Goal: Task Accomplishment & Management: Manage account settings

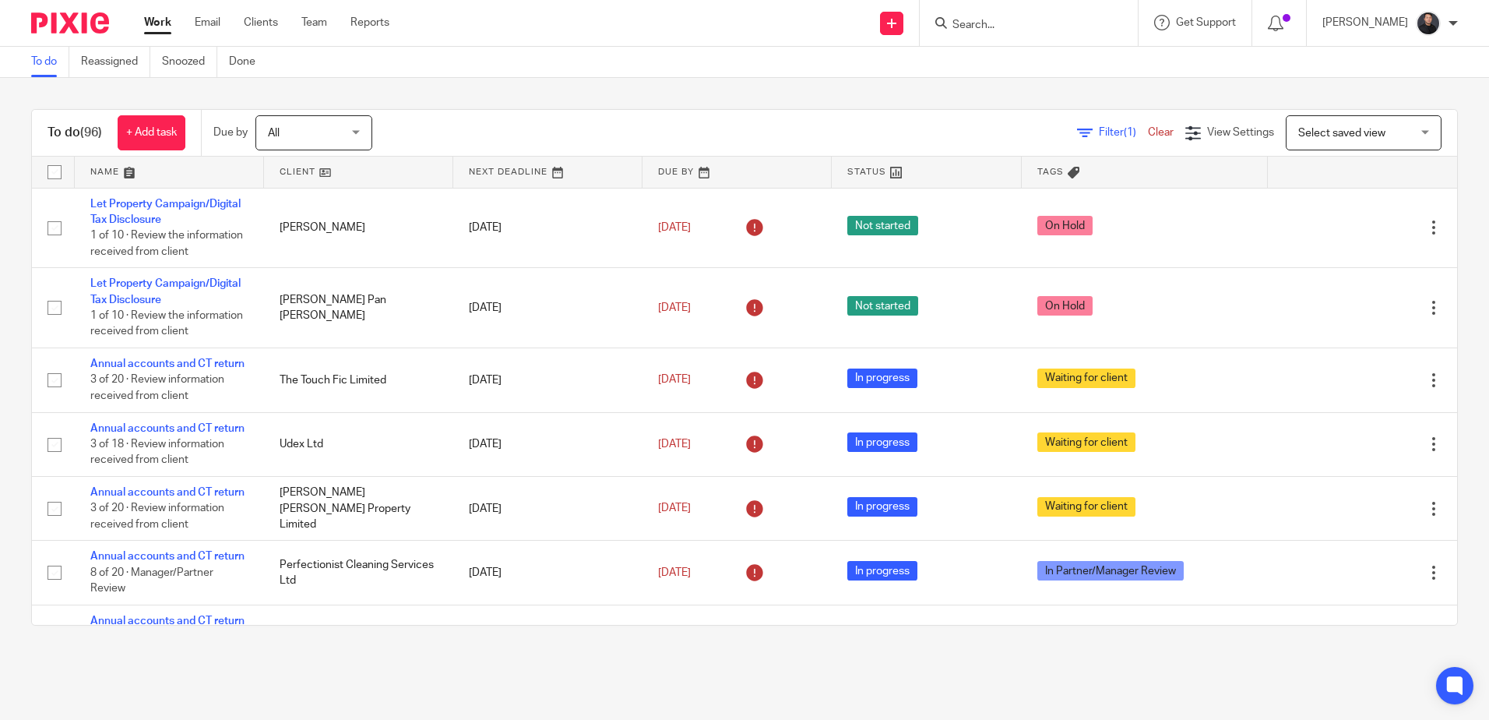
click at [991, 681] on main "To do Reassigned Snoozed Done To do (96) + Add task Due by All All Today Tomorr…" at bounding box center [744, 360] width 1489 height 720
click at [1063, 26] on input "Search" at bounding box center [1021, 26] width 140 height 14
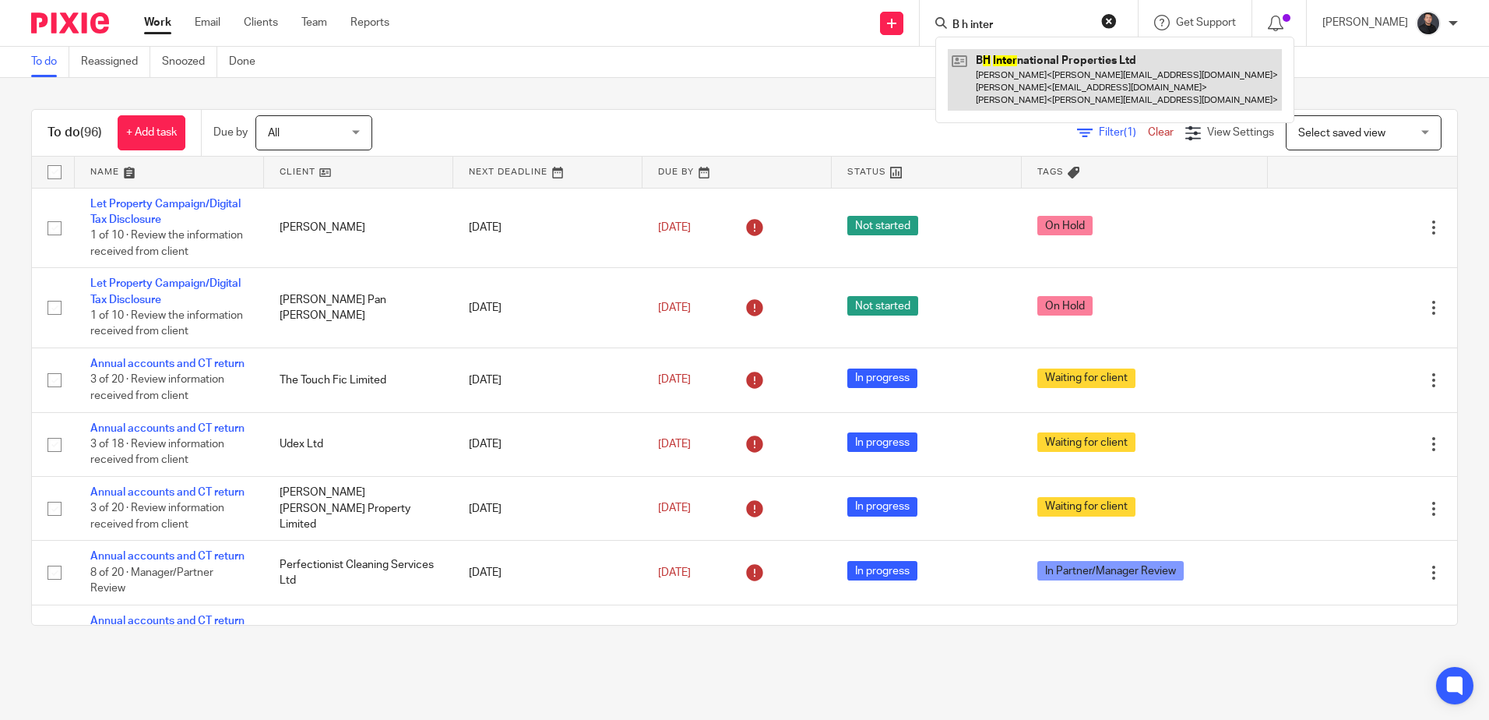
type input "B h inter"
click at [1067, 65] on link at bounding box center [1115, 80] width 334 height 62
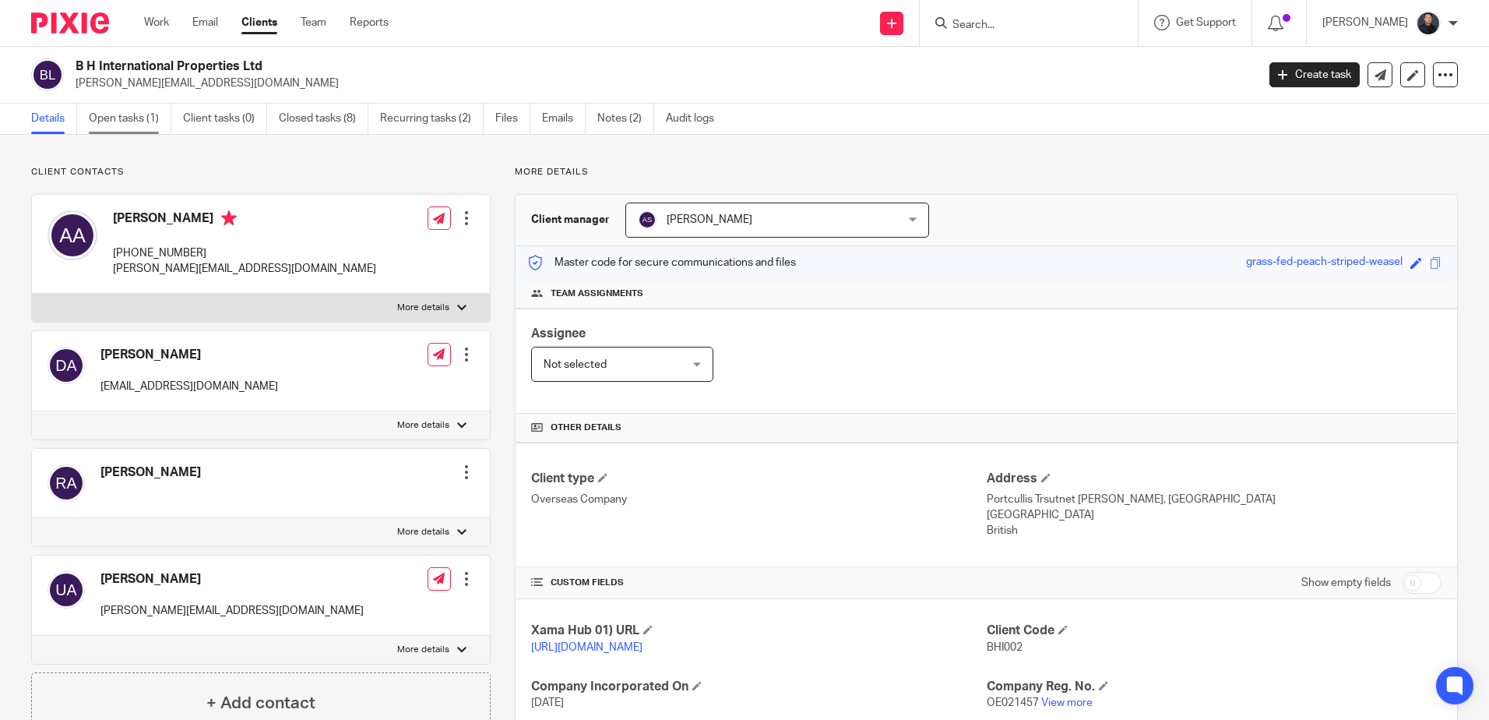
click at [148, 124] on link "Open tasks (1)" at bounding box center [130, 119] width 83 height 30
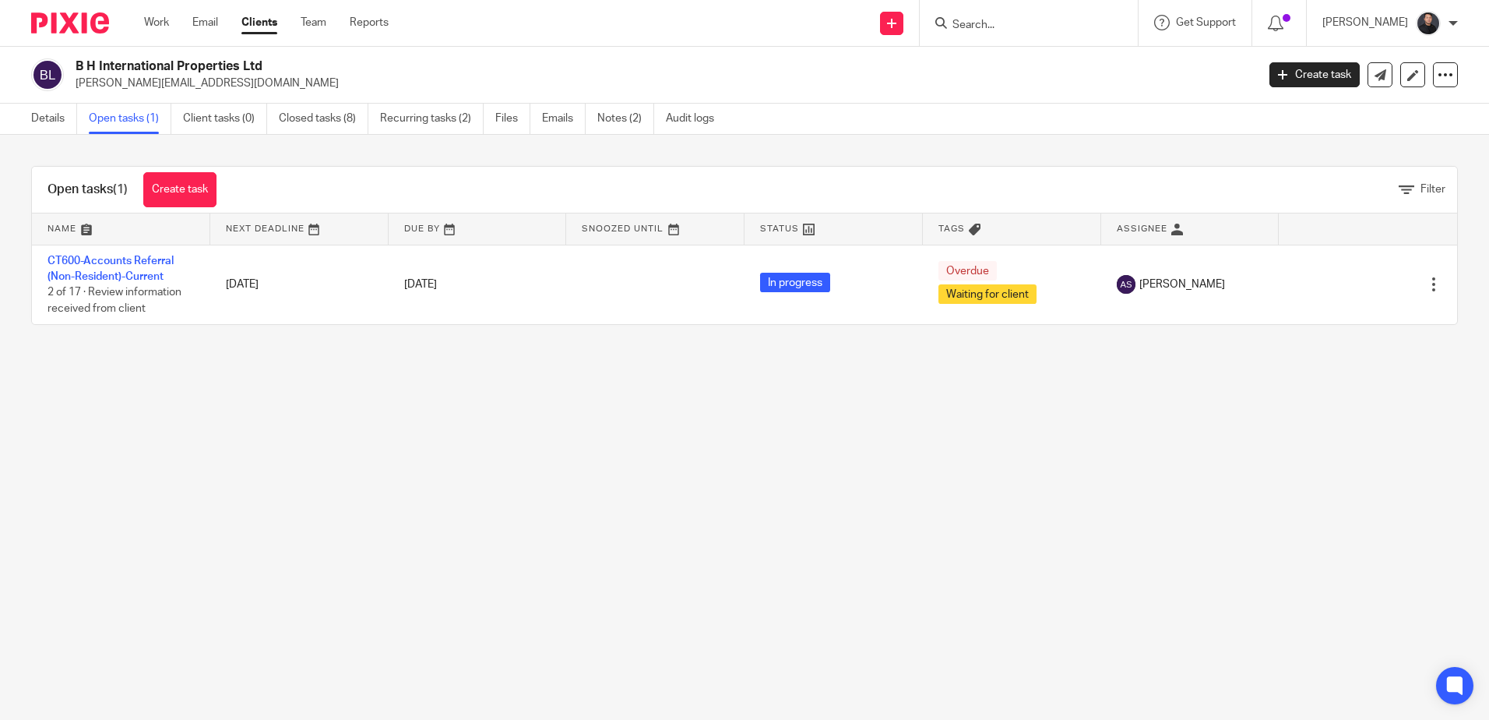
drag, startPoint x: 318, startPoint y: 24, endPoint x: 345, endPoint y: 24, distance: 27.3
click at [318, 24] on link "Team" at bounding box center [314, 23] width 26 height 16
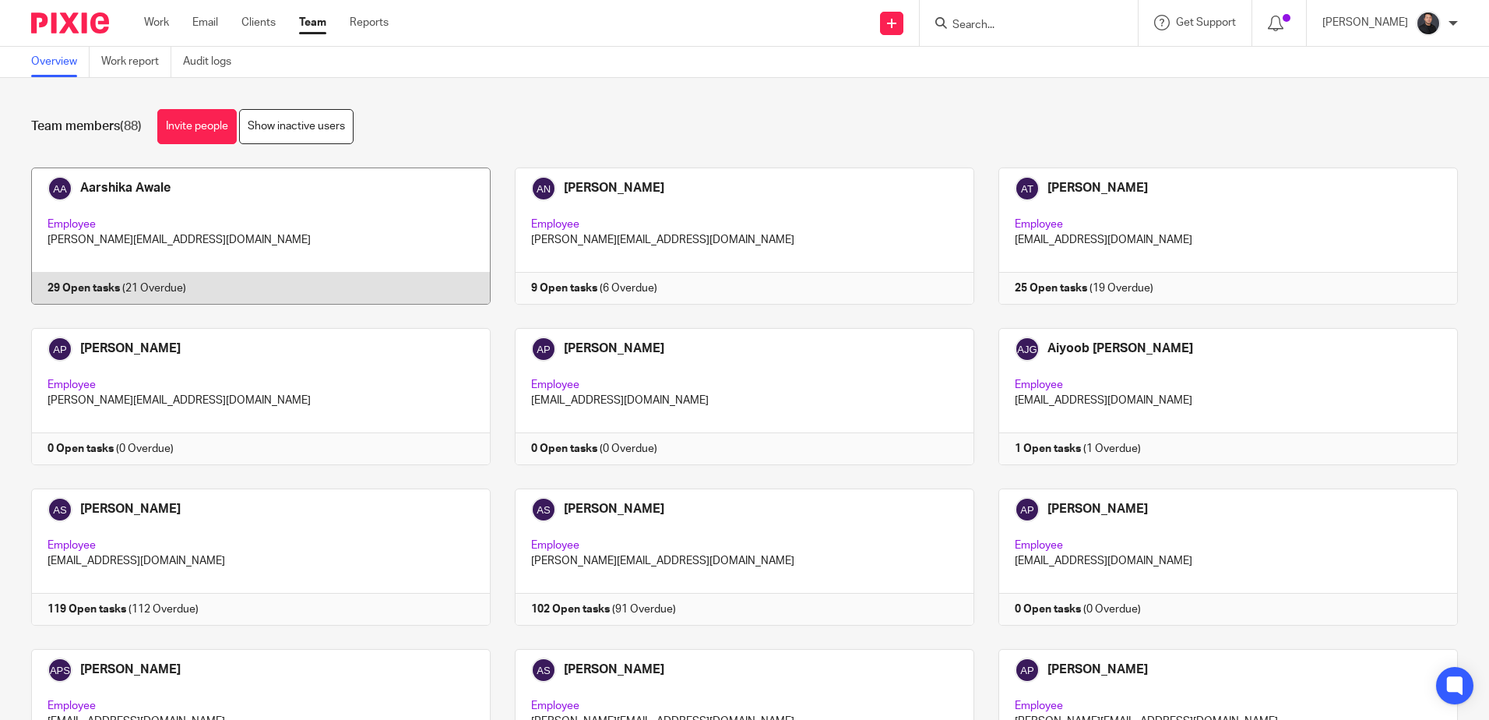
click at [191, 192] on link at bounding box center [249, 235] width 484 height 137
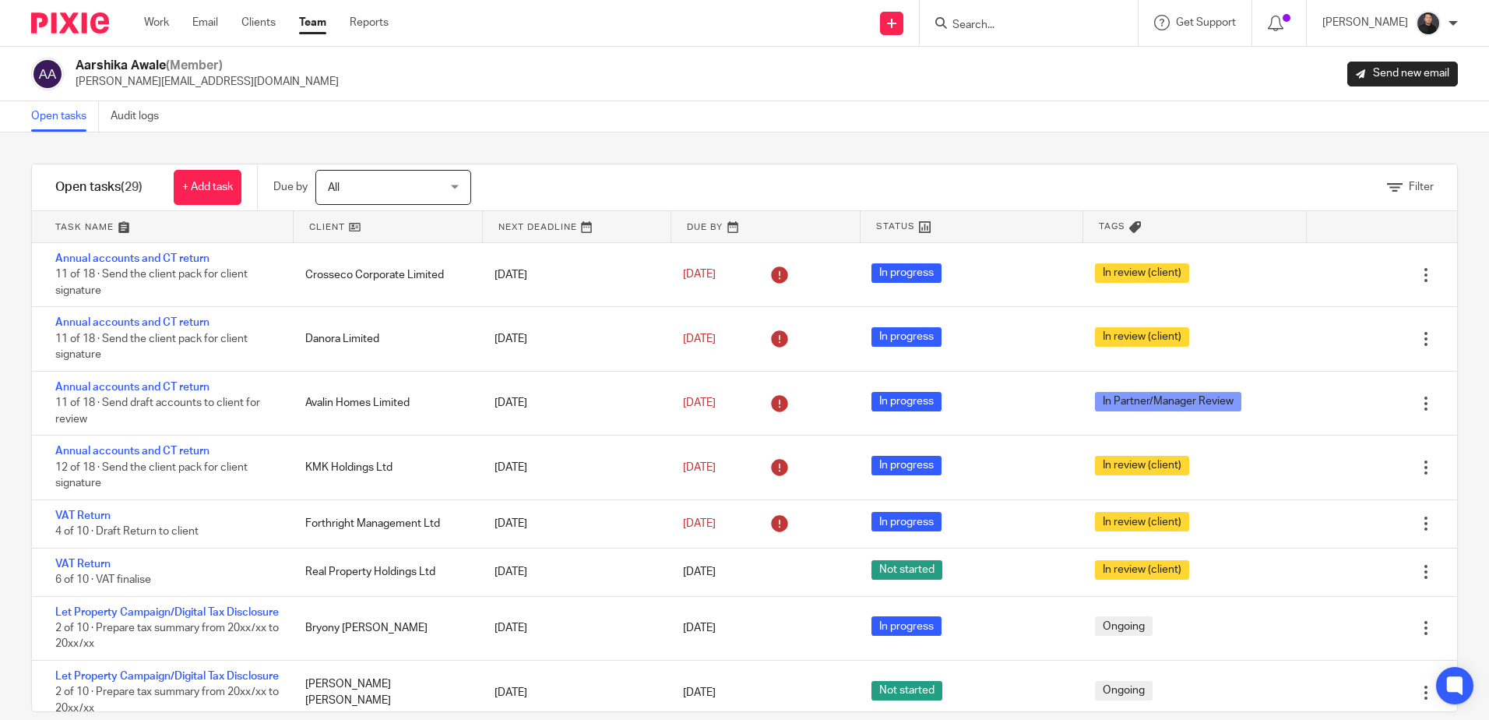
scroll to position [156, 0]
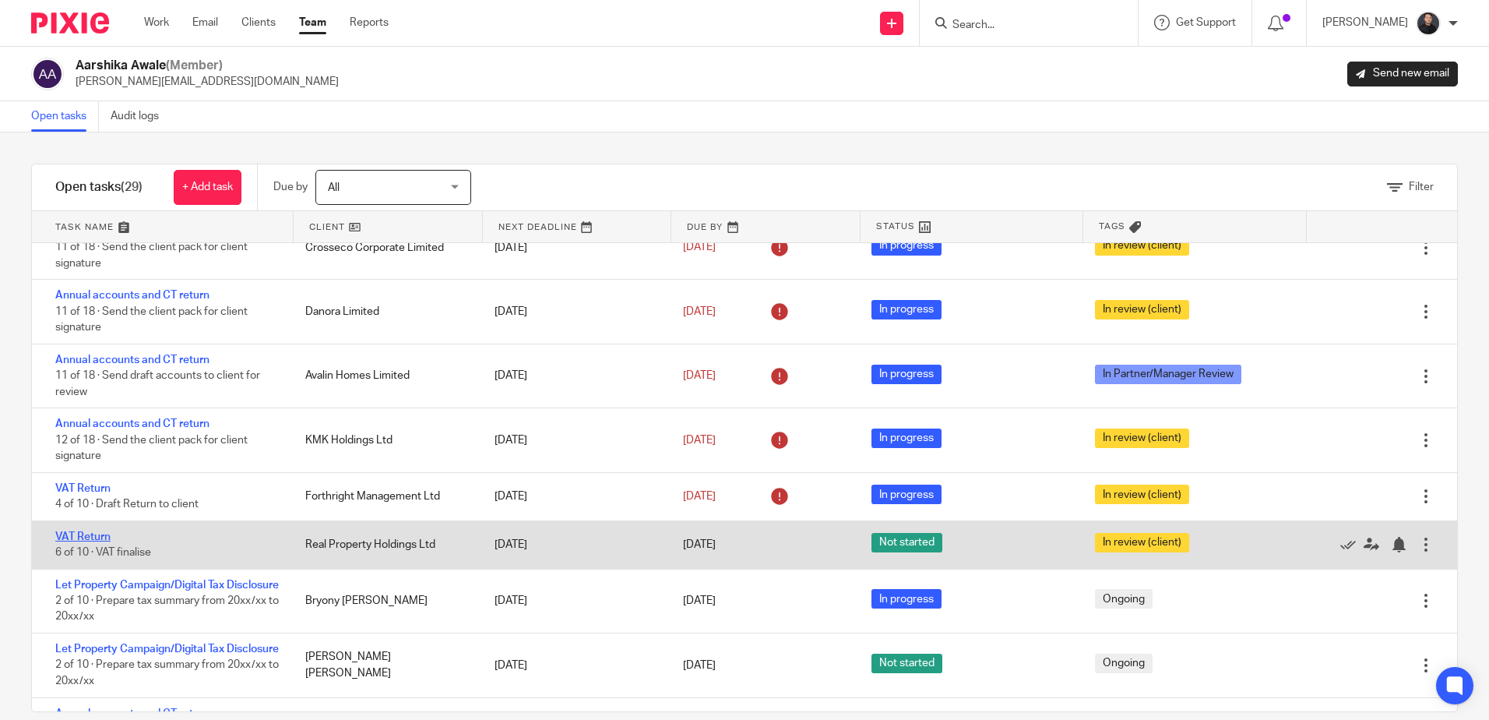
click at [89, 541] on link "VAT Return" at bounding box center [82, 536] width 55 height 11
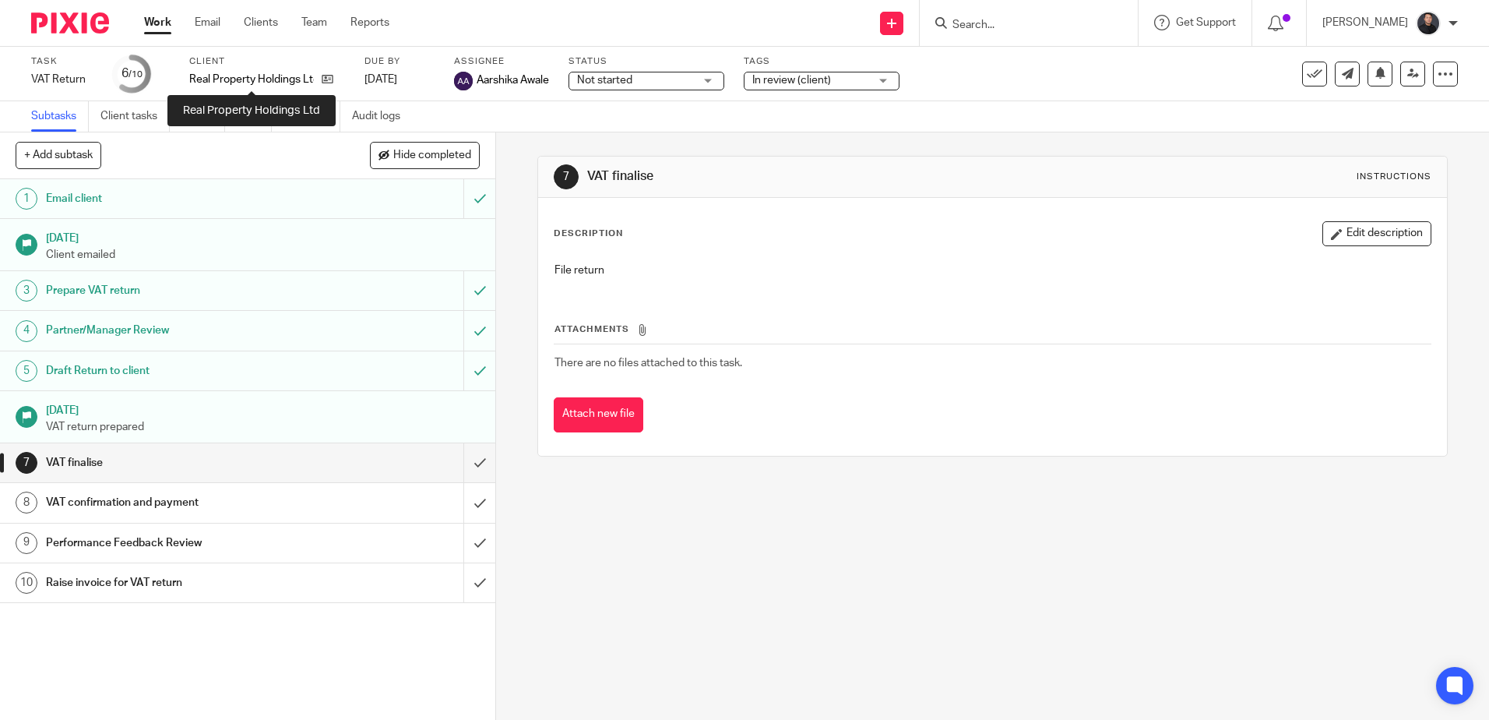
click at [266, 75] on p "Real Property Holdings Ltd" at bounding box center [251, 80] width 125 height 16
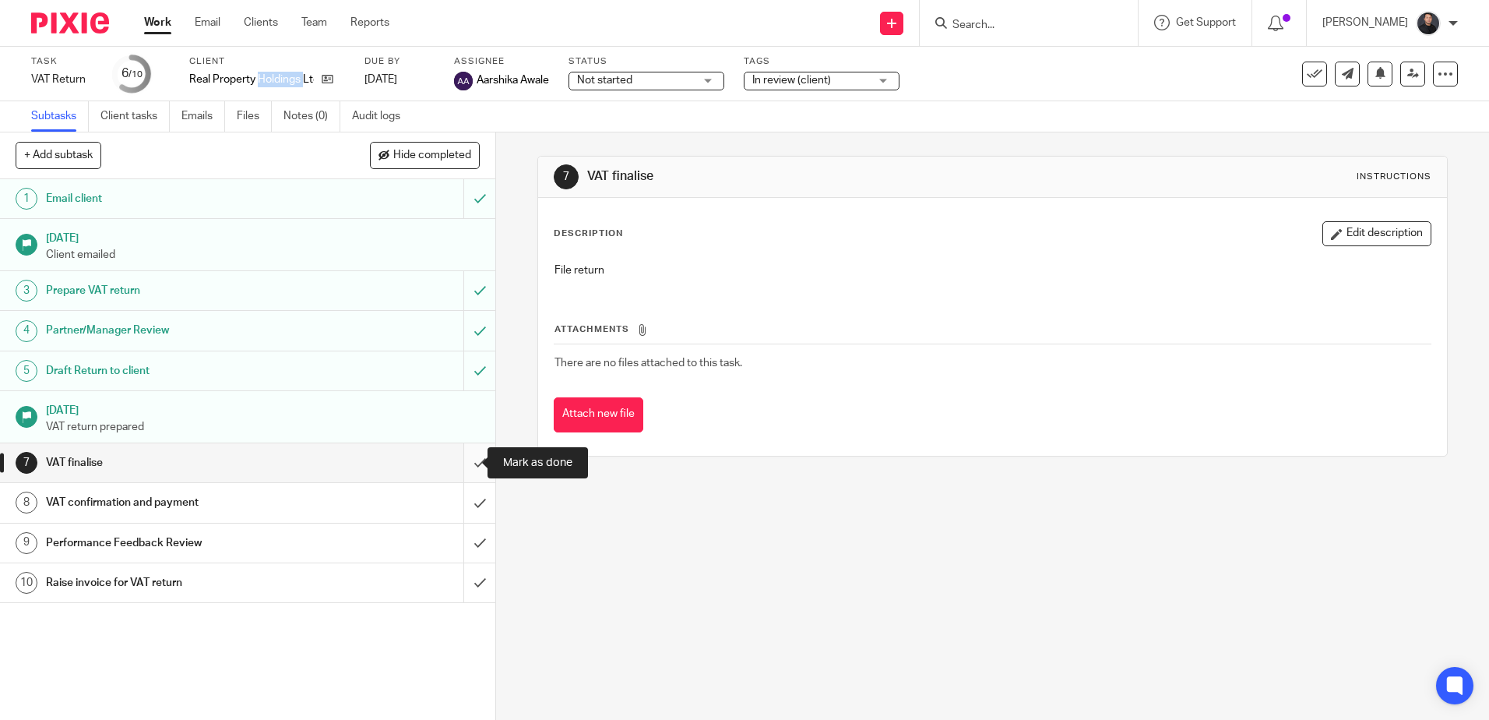
click at [472, 463] on input "submit" at bounding box center [247, 462] width 495 height 39
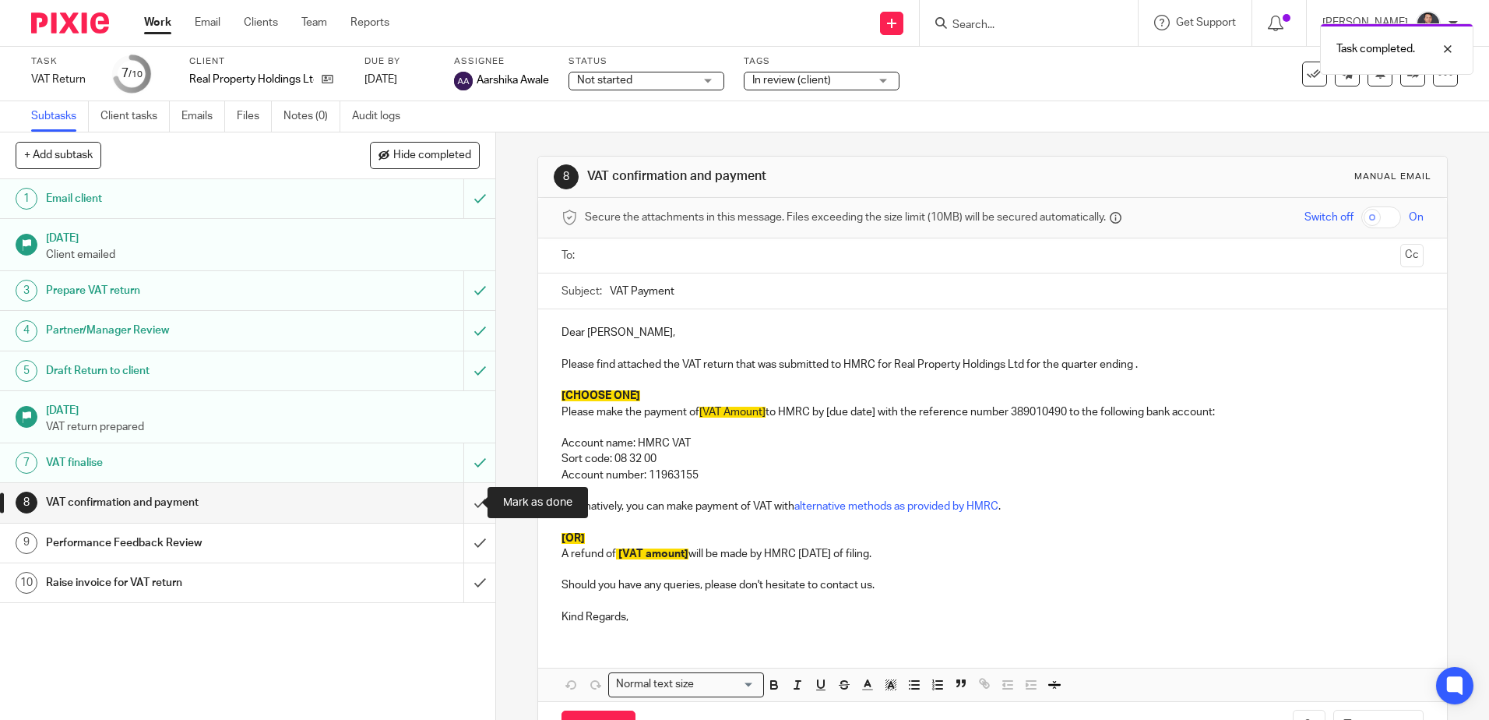
click at [460, 503] on input "submit" at bounding box center [247, 502] width 495 height 39
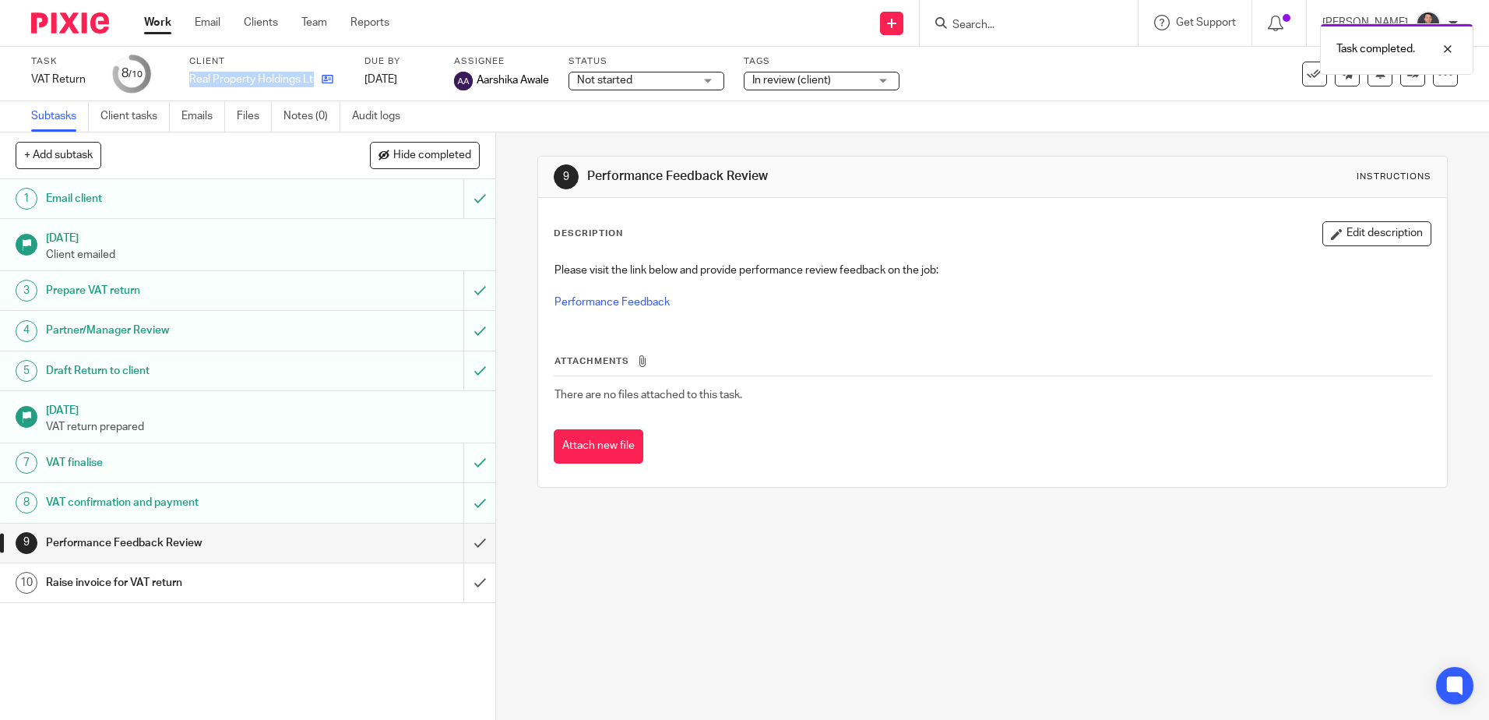
drag, startPoint x: 190, startPoint y: 79, endPoint x: 318, endPoint y: 79, distance: 127.7
click at [318, 79] on div "Real Property Holdings Ltd" at bounding box center [267, 80] width 156 height 16
copy div "Real Property Holdings Ltd"
drag, startPoint x: 463, startPoint y: 541, endPoint x: 456, endPoint y: 502, distance: 39.6
click at [463, 541] on input "submit" at bounding box center [247, 542] width 495 height 39
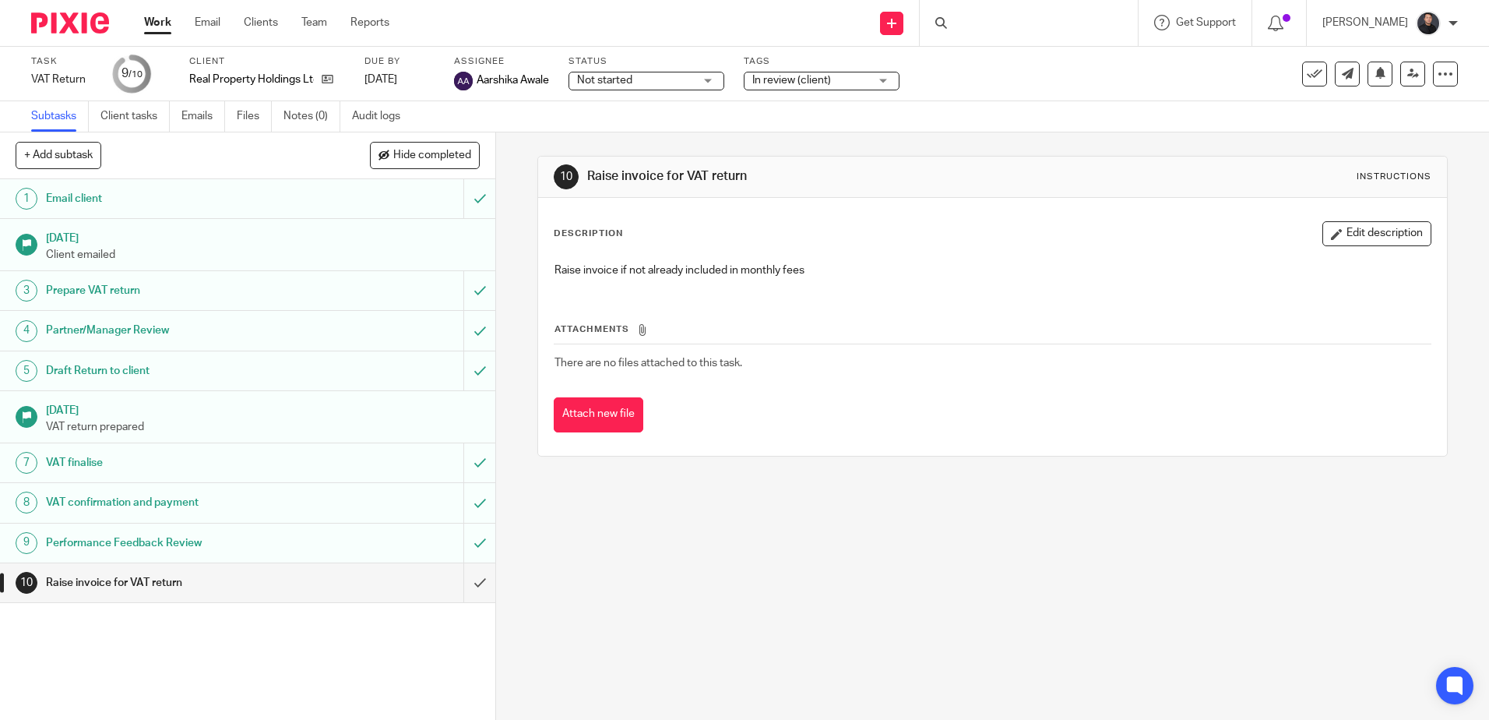
click at [308, 118] on link "Notes (0)" at bounding box center [311, 116] width 57 height 30
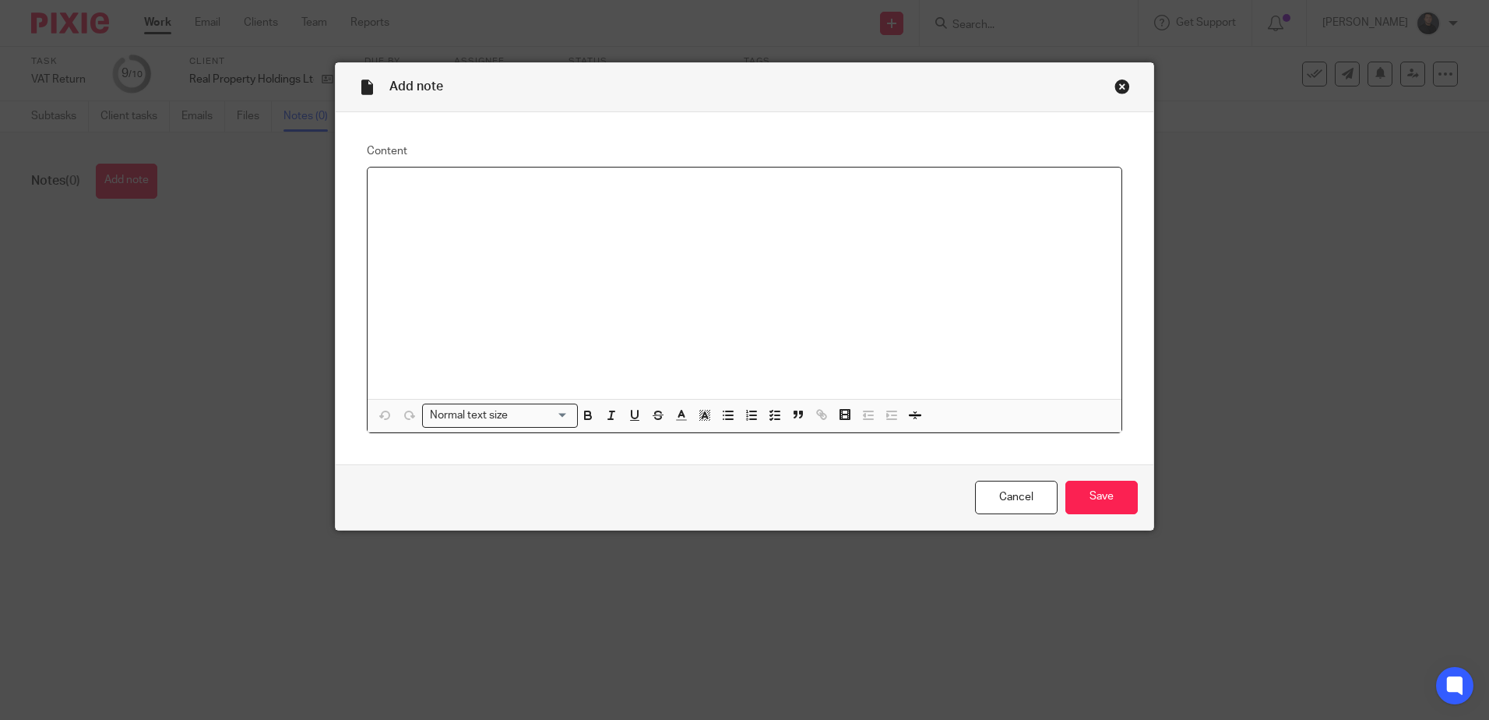
click at [414, 201] on div at bounding box center [745, 282] width 754 height 231
click at [1118, 492] on input "Save" at bounding box center [1101, 497] width 72 height 33
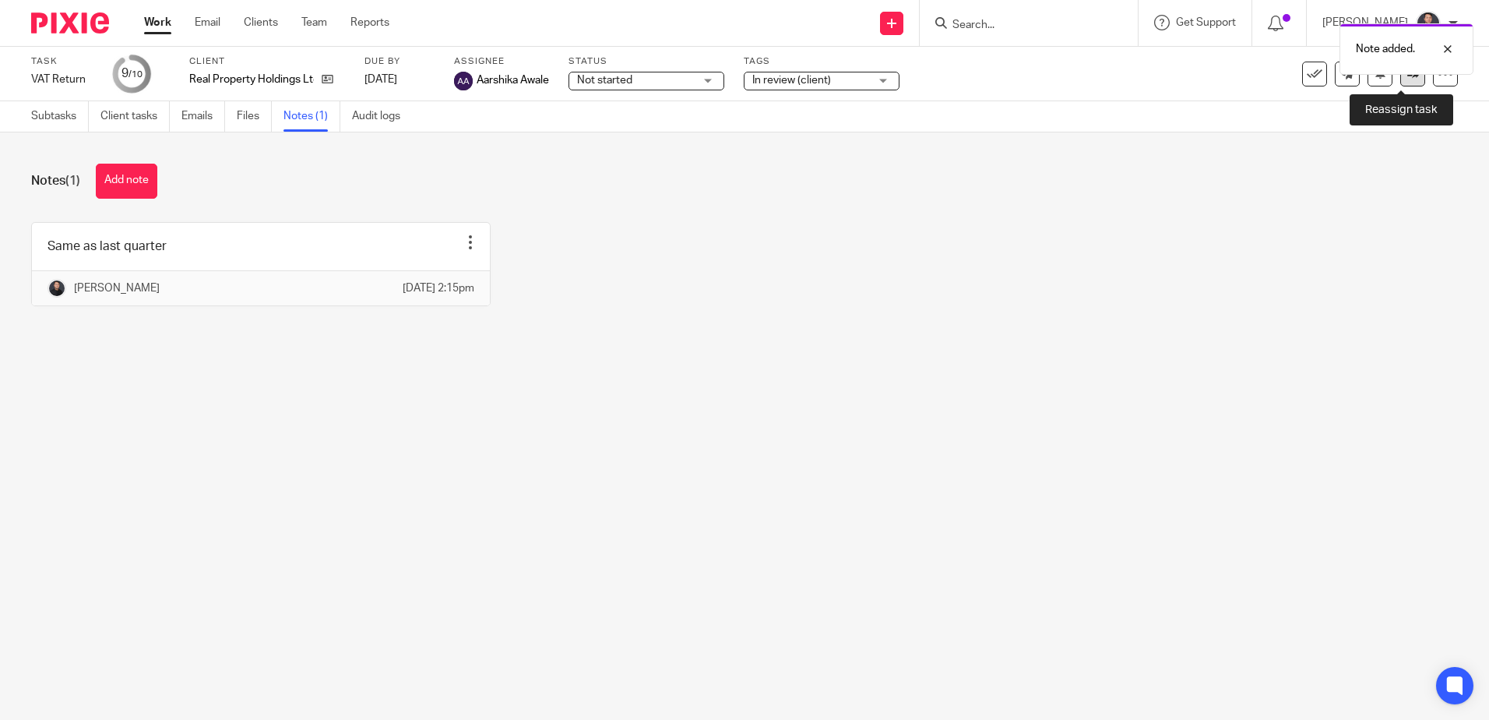
click at [1400, 76] on link at bounding box center [1412, 74] width 25 height 25
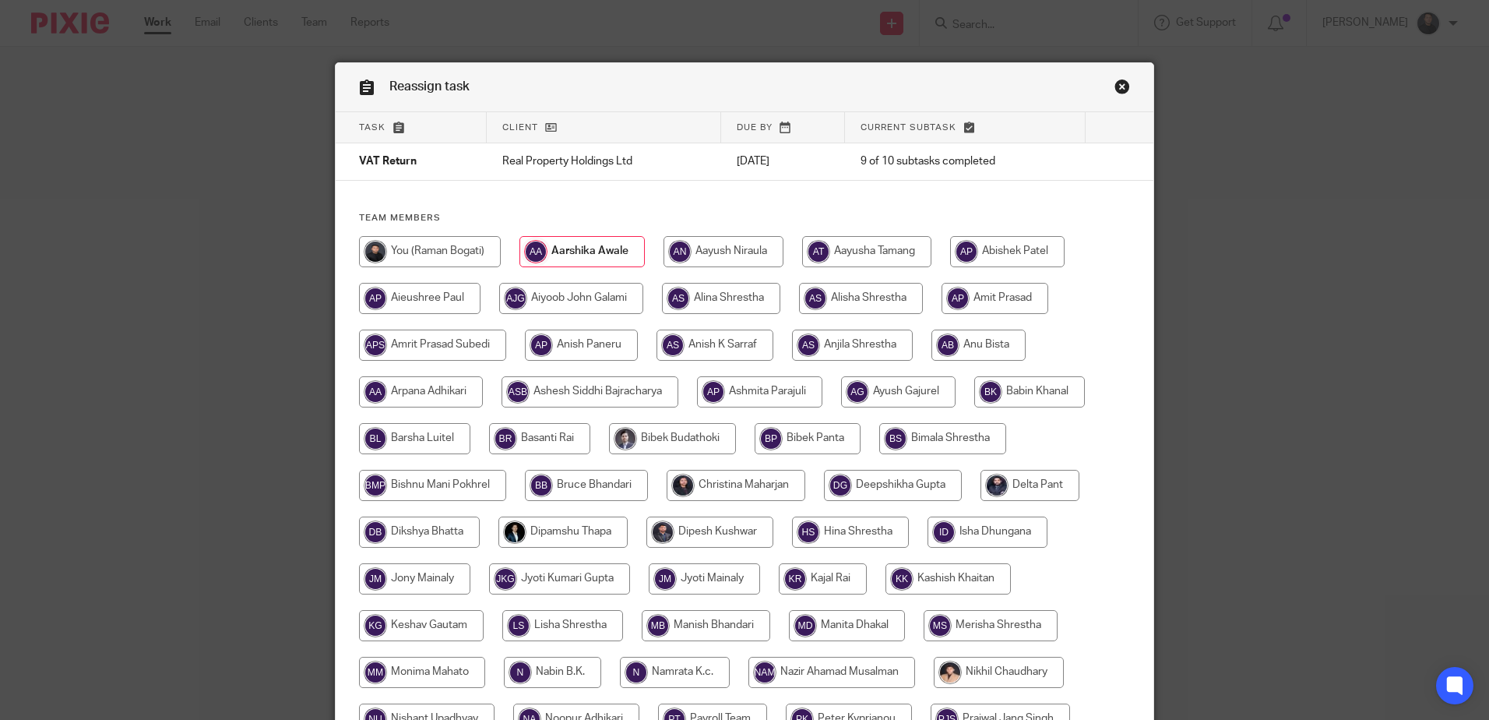
click at [580, 296] on input "radio" at bounding box center [571, 298] width 144 height 31
radio input "true"
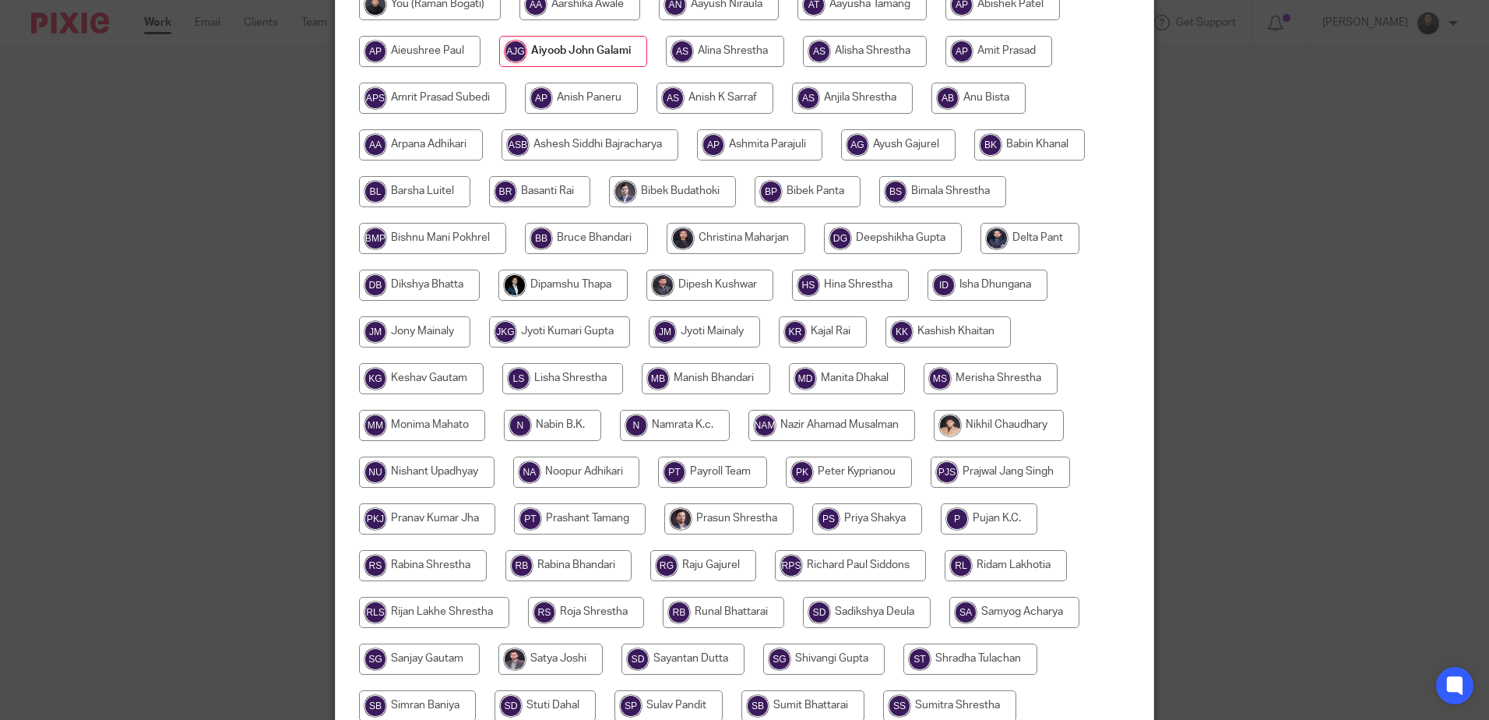
scroll to position [486, 0]
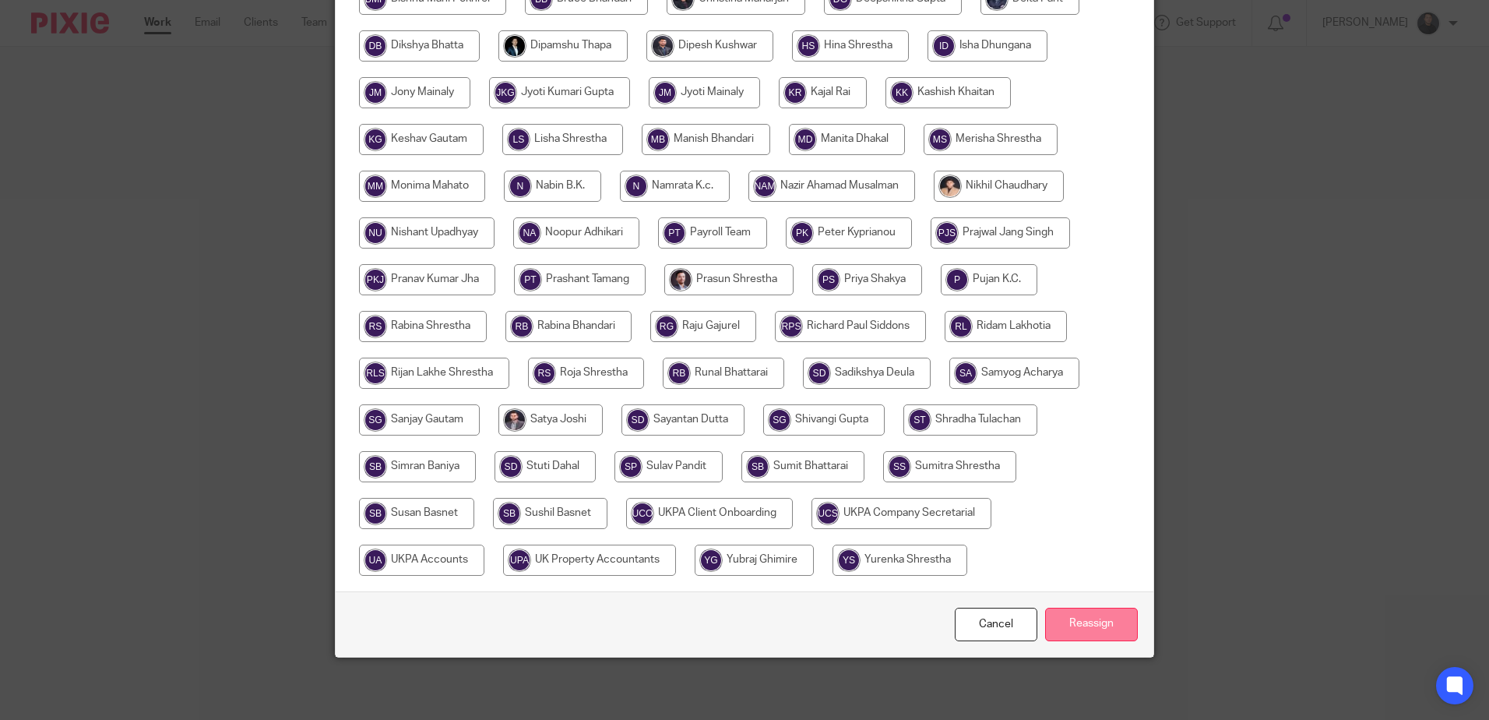
click at [1055, 622] on input "Reassign" at bounding box center [1091, 623] width 93 height 33
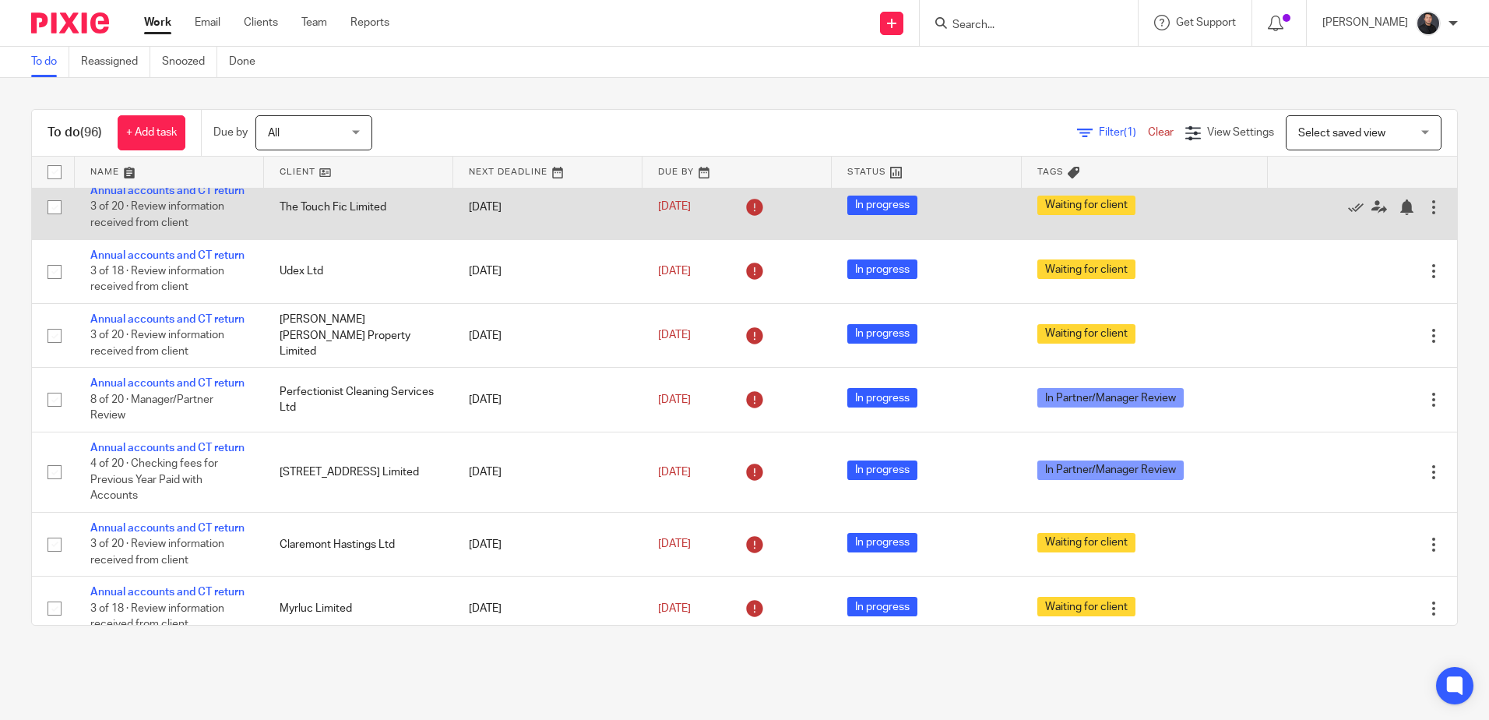
scroll to position [234, 0]
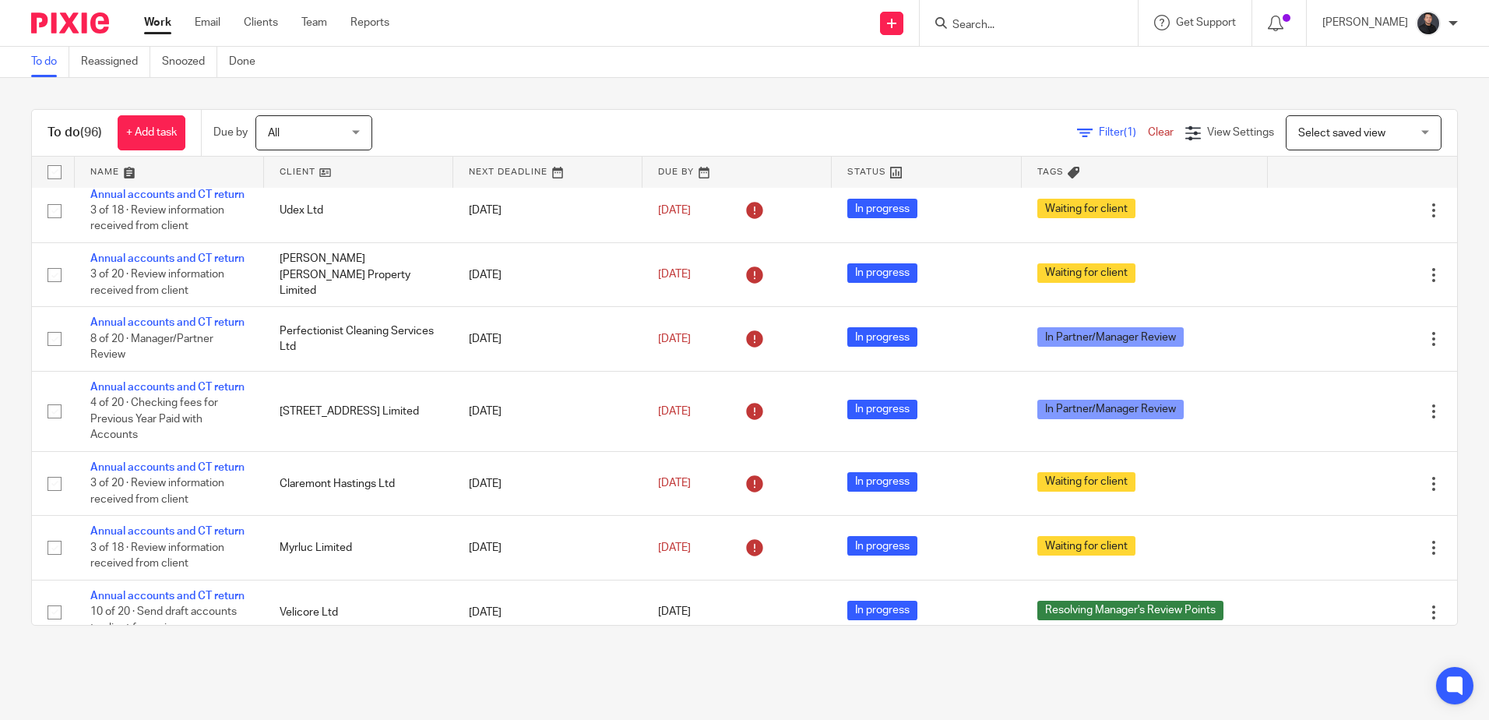
click at [1009, 26] on input "Search" at bounding box center [1021, 26] width 140 height 14
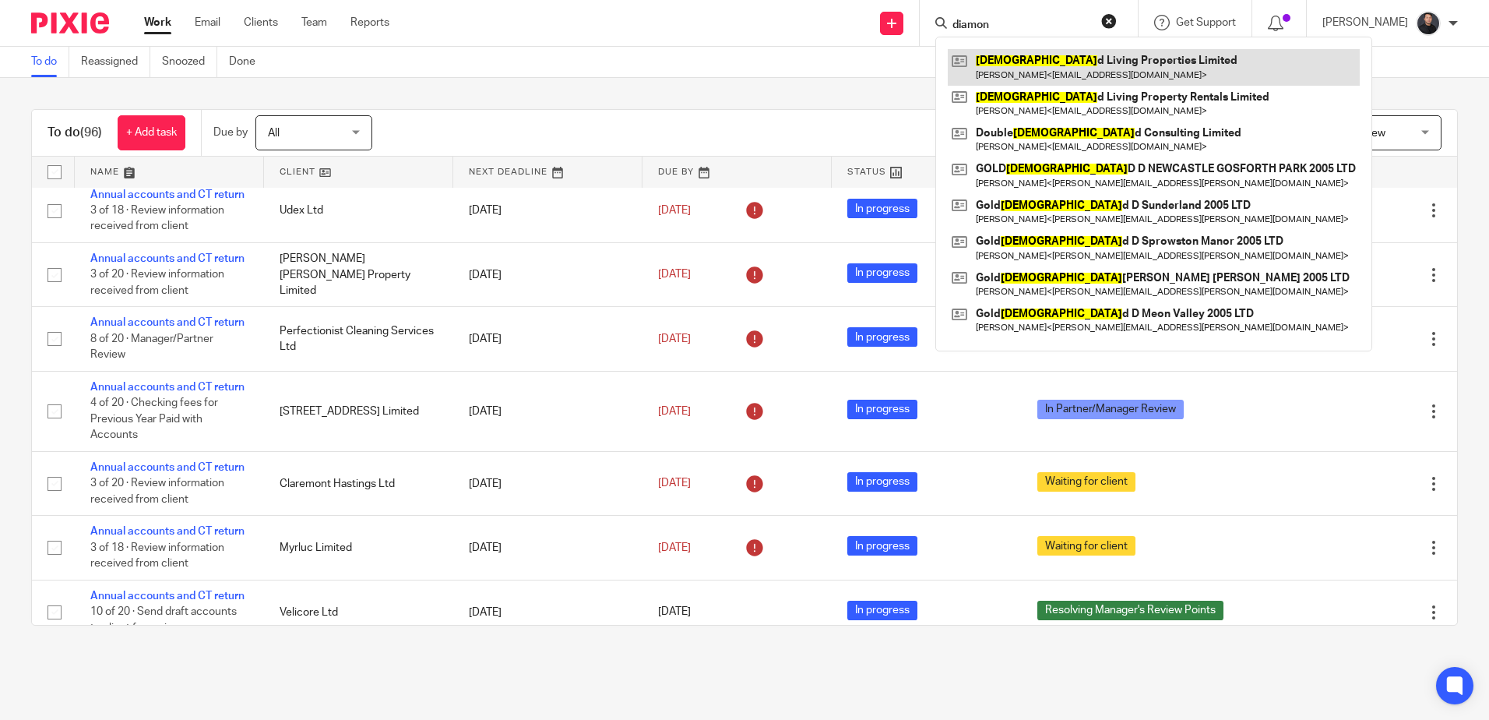
type input "diamon"
click at [1044, 76] on link at bounding box center [1154, 67] width 412 height 36
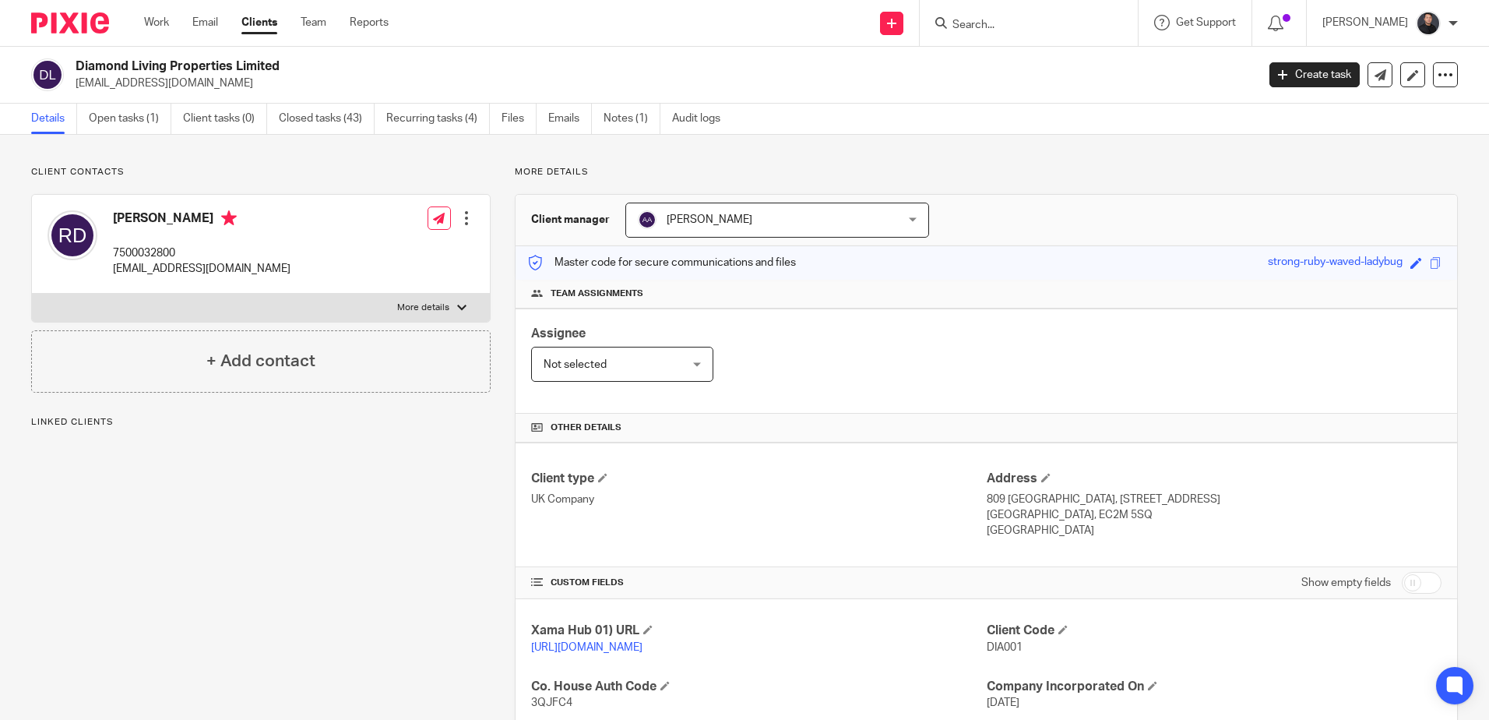
scroll to position [312, 0]
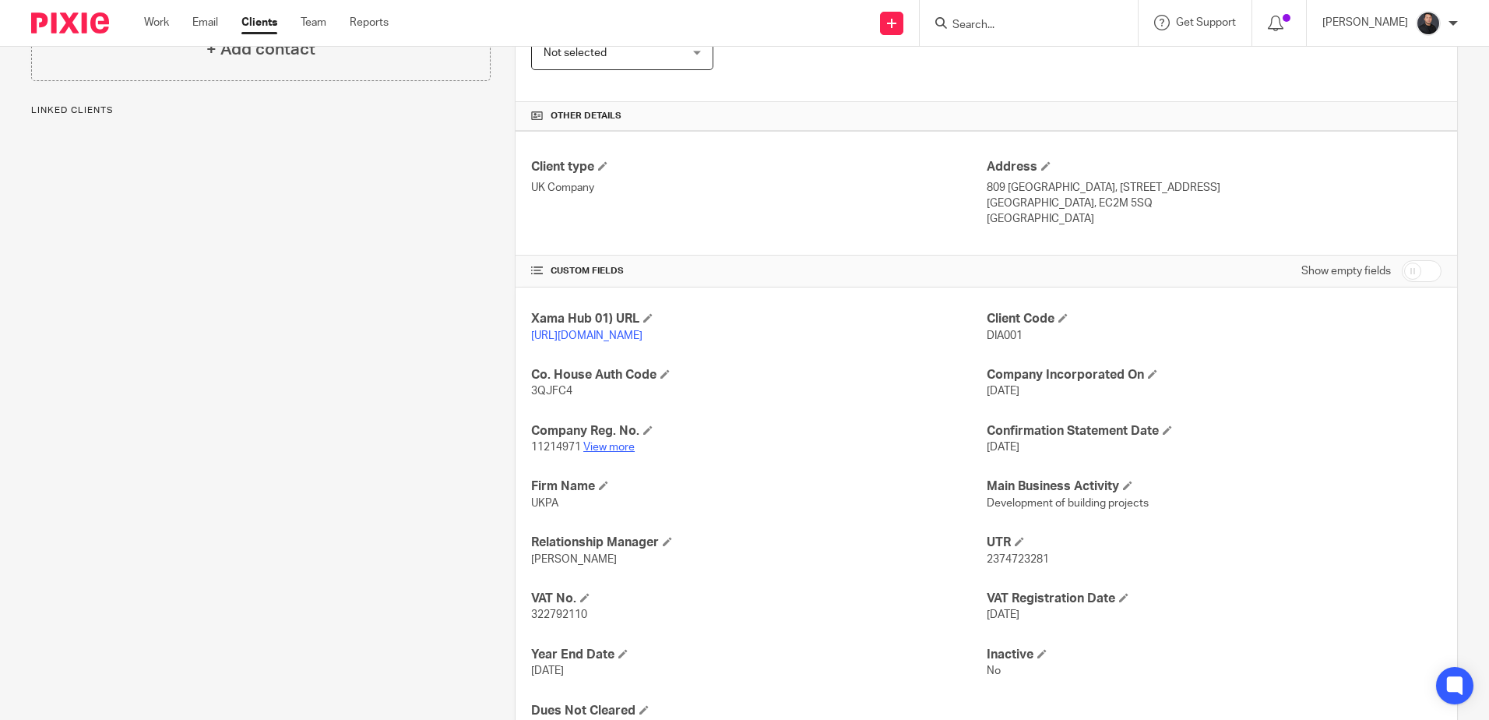
click at [614, 452] on link "View more" at bounding box center [608, 447] width 51 height 11
